Goal: Transaction & Acquisition: Obtain resource

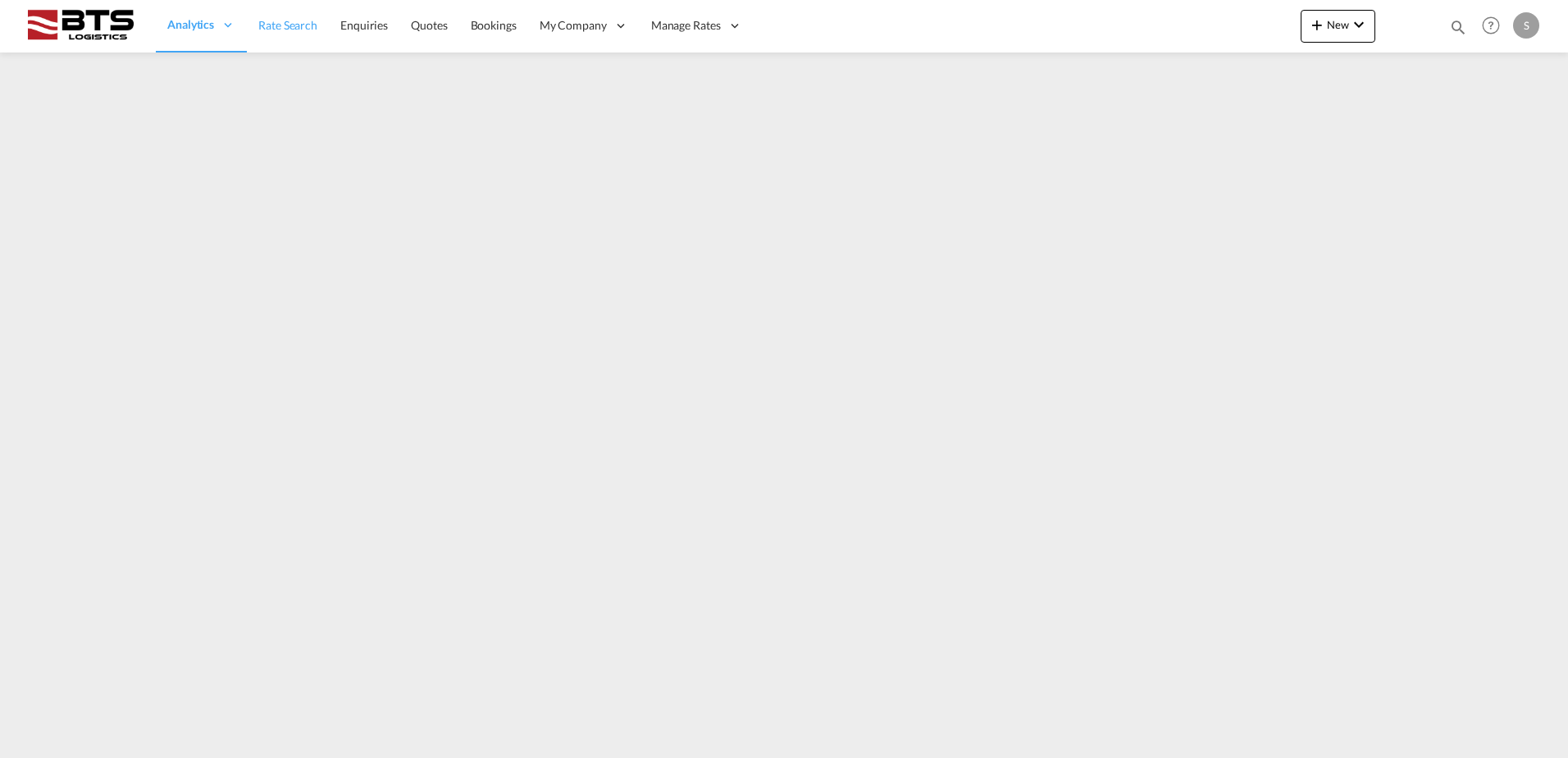
click at [306, 25] on span "Rate Search" at bounding box center [287, 25] width 59 height 14
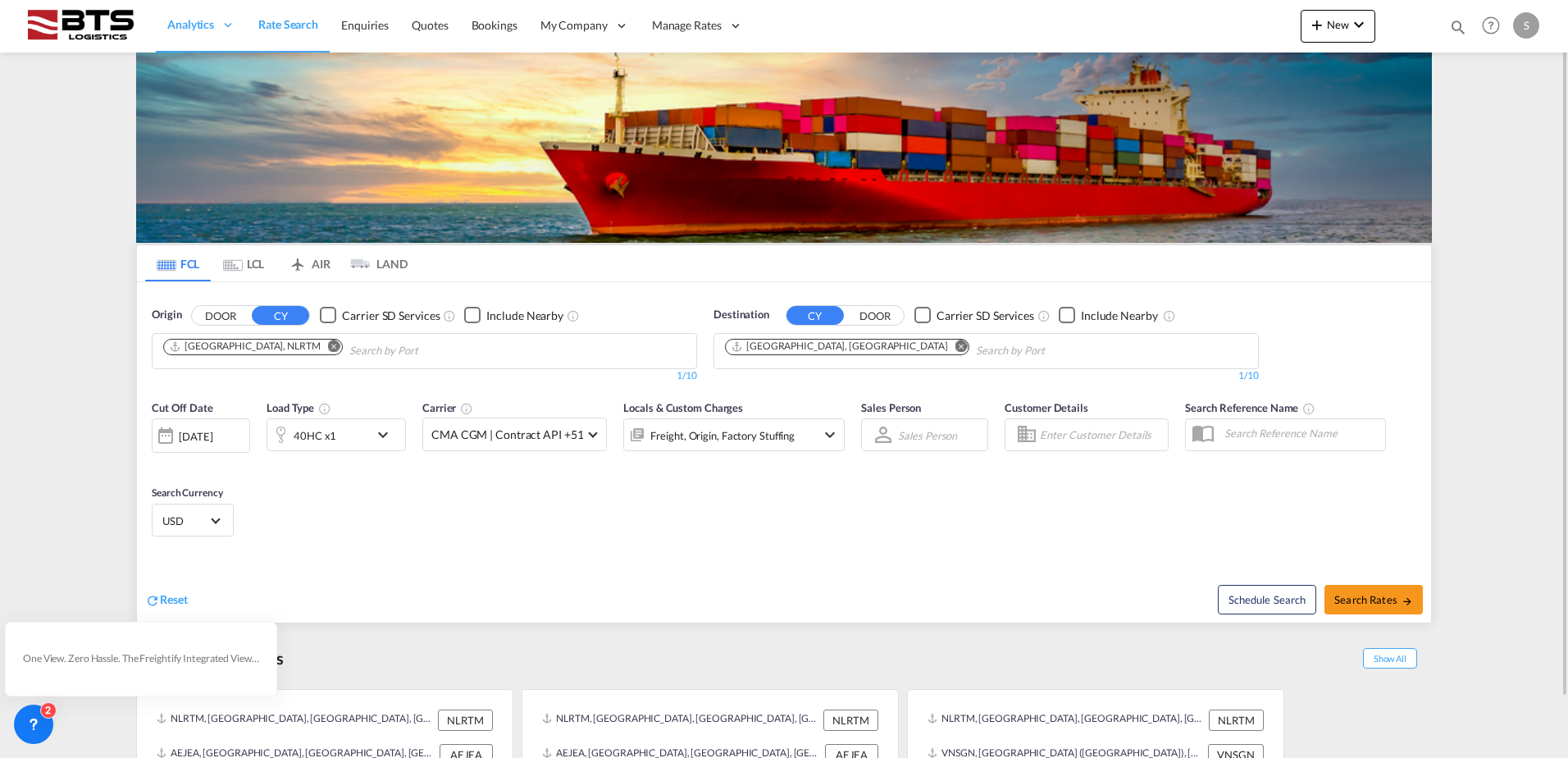
click at [956, 349] on md-icon "Remove" at bounding box center [962, 345] width 13 height 13
click at [803, 350] on input "Chips input." at bounding box center [803, 351] width 156 height 26
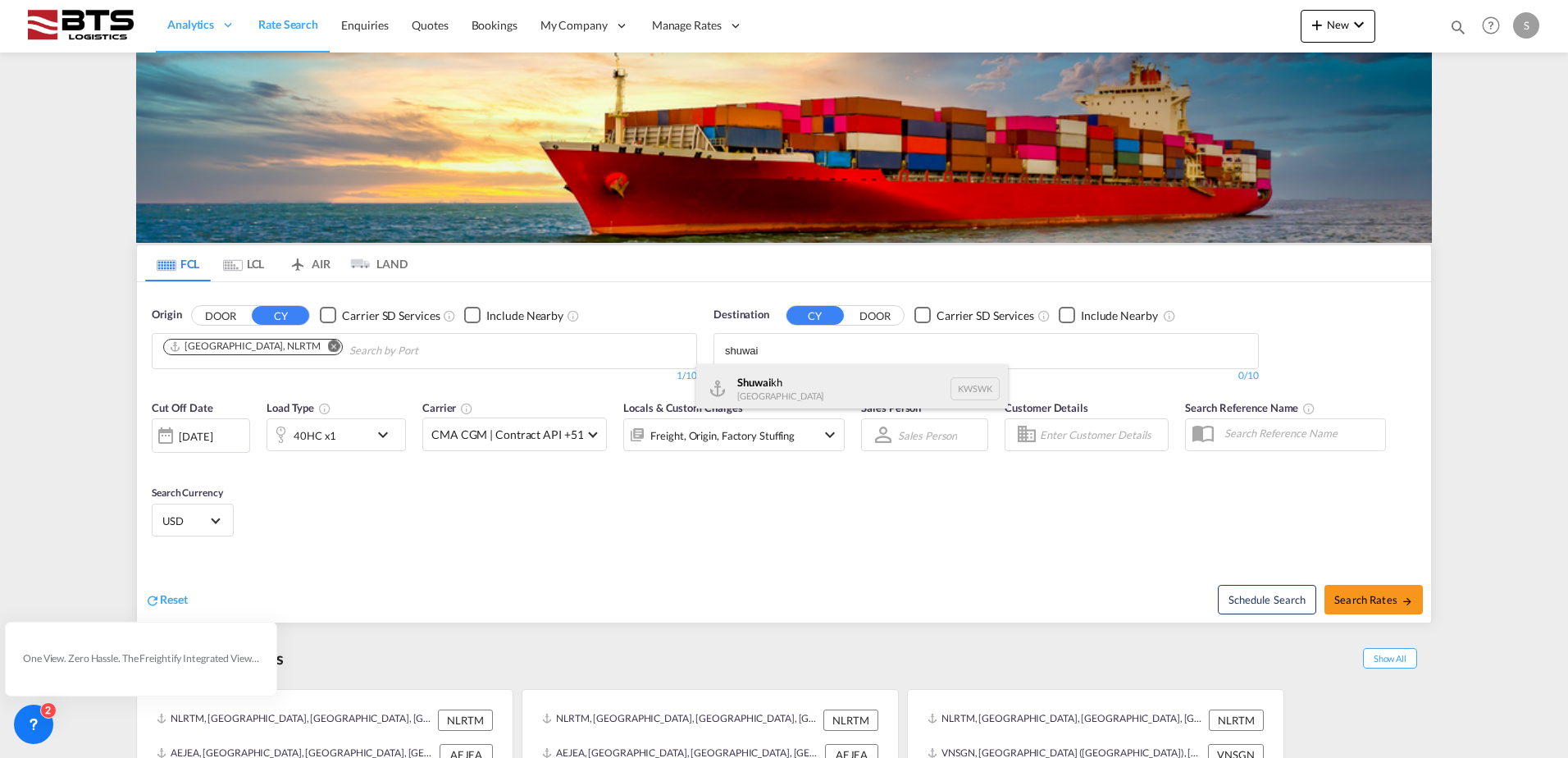
type input "shuwai"
click at [790, 374] on div "Shuwai kh [GEOGRAPHIC_DATA] KWSWK" at bounding box center [852, 389] width 312 height 49
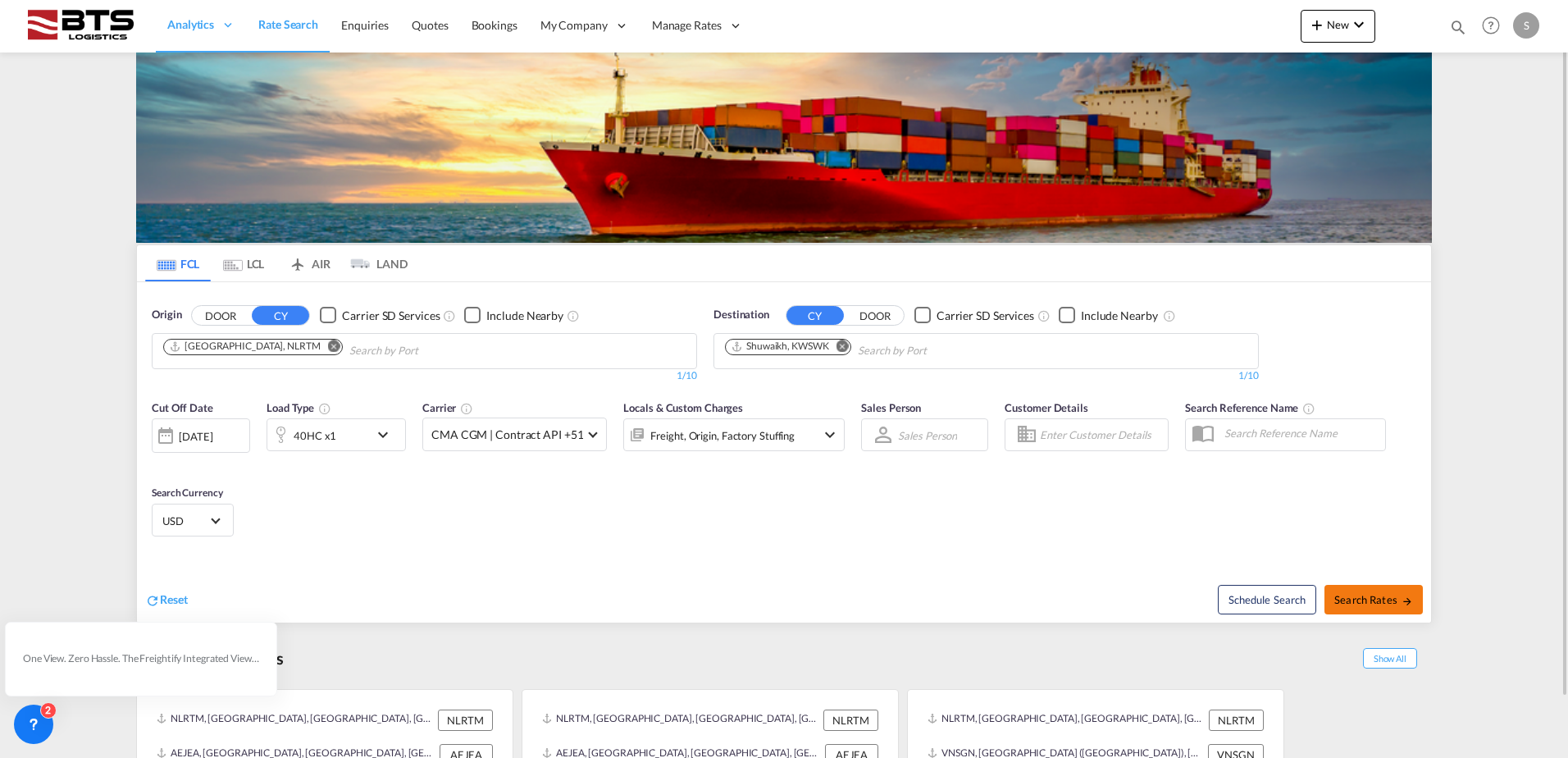
click at [1370, 598] on span "Search Rates" at bounding box center [1374, 600] width 79 height 13
type input "NLRTM to KWSWK / [DATE]"
